Goal: Find specific page/section: Find specific page/section

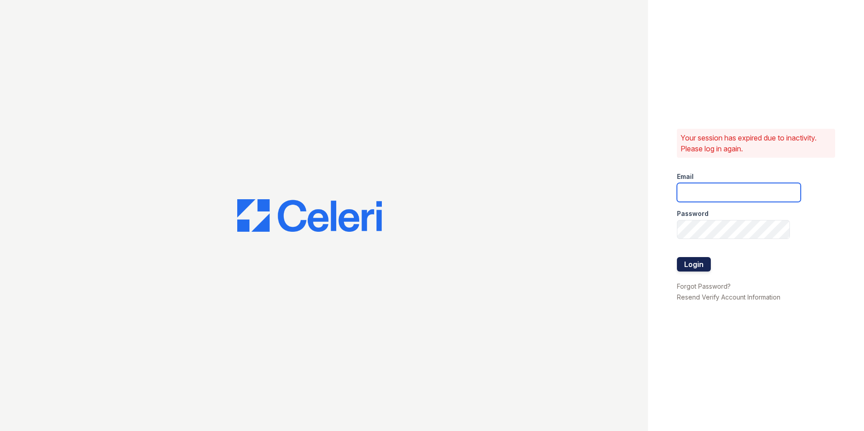
type input "[DOMAIN_NAME][EMAIL_ADDRESS][DOMAIN_NAME]"
click at [688, 264] on button "Login" at bounding box center [694, 264] width 34 height 14
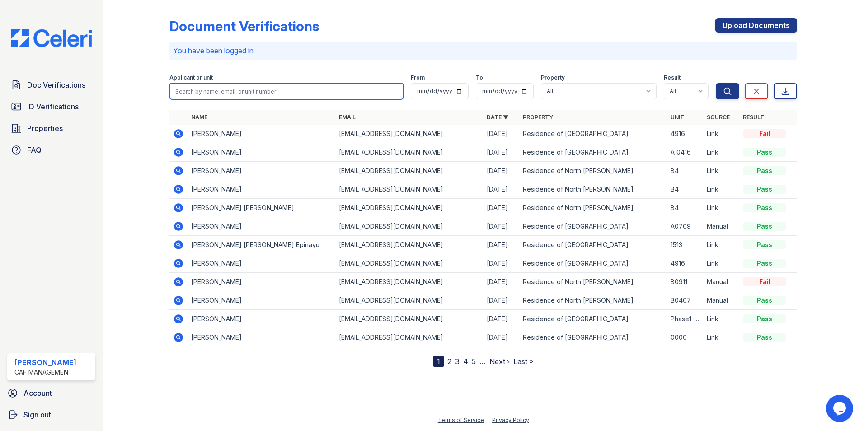
click at [218, 91] on input "search" at bounding box center [287, 91] width 234 height 16
type input "[PERSON_NAME]"
click at [716, 83] on button "Search" at bounding box center [728, 91] width 24 height 16
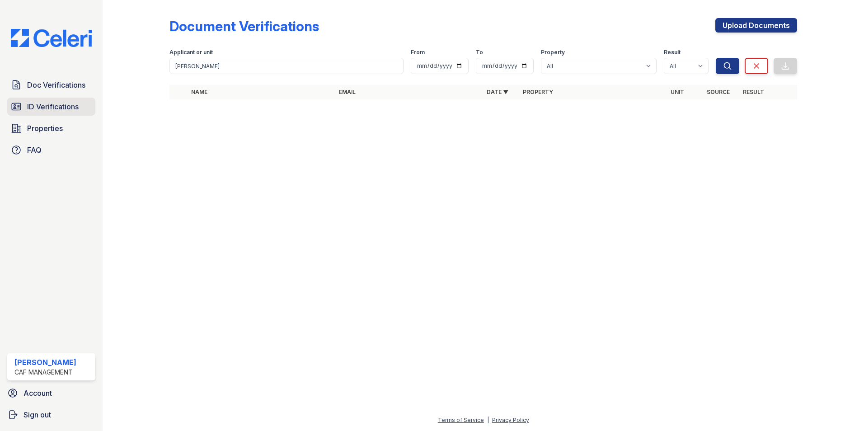
click at [26, 102] on link "ID Verifications" at bounding box center [51, 107] width 88 height 18
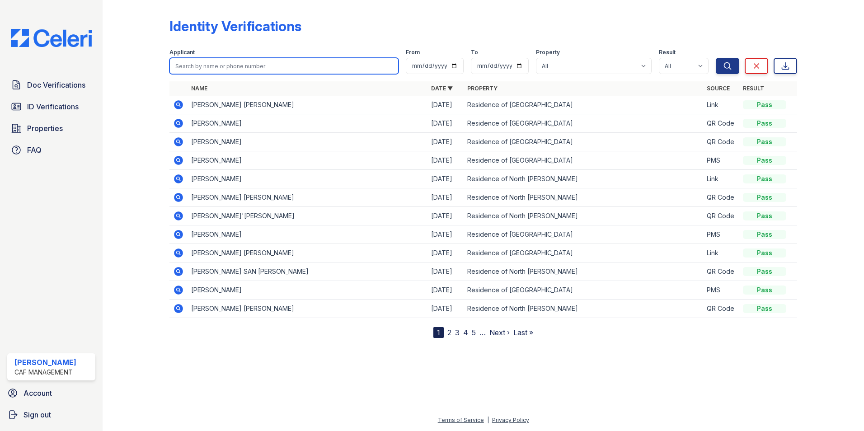
click at [229, 62] on input "search" at bounding box center [284, 66] width 229 height 16
type input "[PERSON_NAME]"
click at [716, 58] on button "Search" at bounding box center [728, 66] width 24 height 16
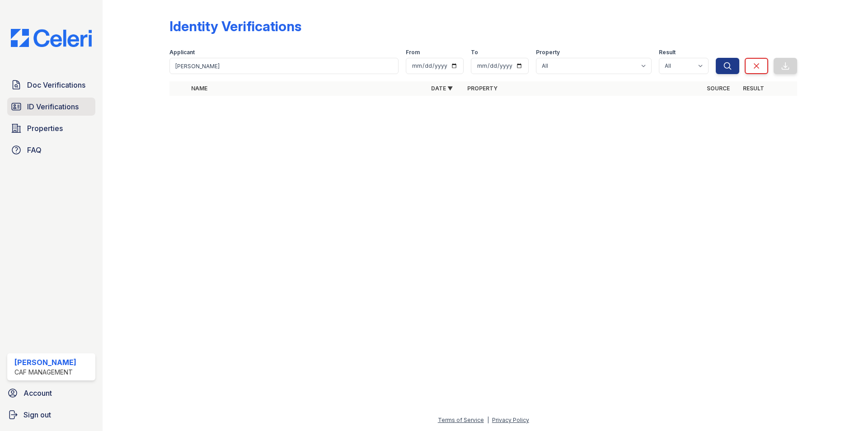
click at [38, 114] on link "ID Verifications" at bounding box center [51, 107] width 88 height 18
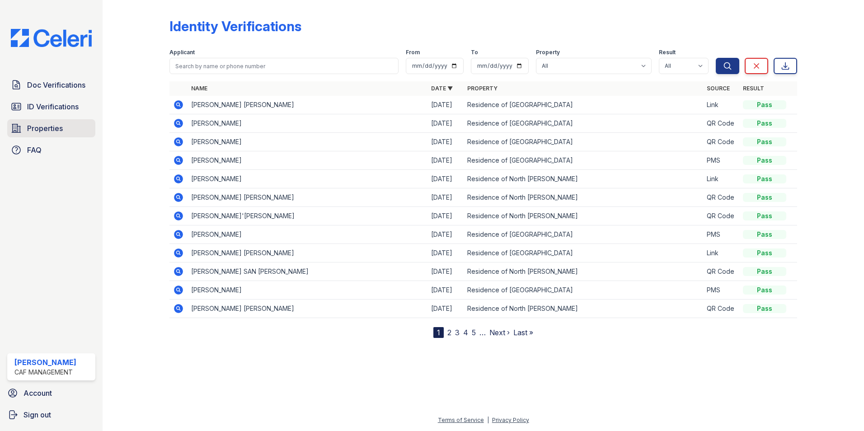
click at [48, 125] on span "Properties" at bounding box center [45, 128] width 36 height 11
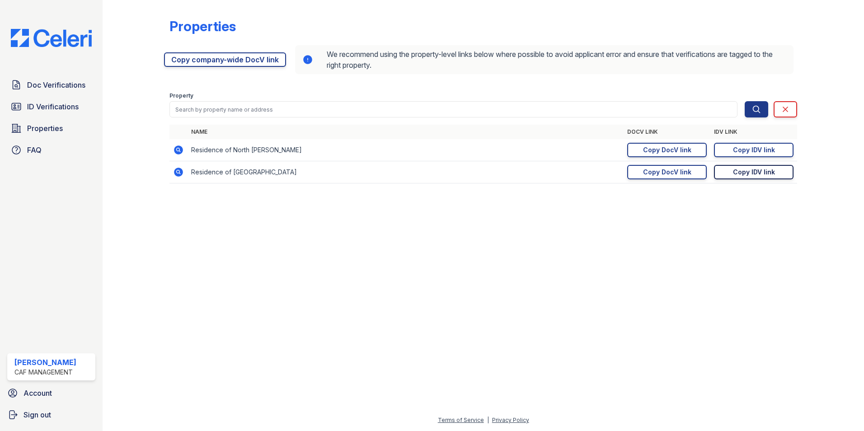
click at [752, 171] on div "Copy IDV link" at bounding box center [754, 172] width 42 height 9
